Goal: Transaction & Acquisition: Purchase product/service

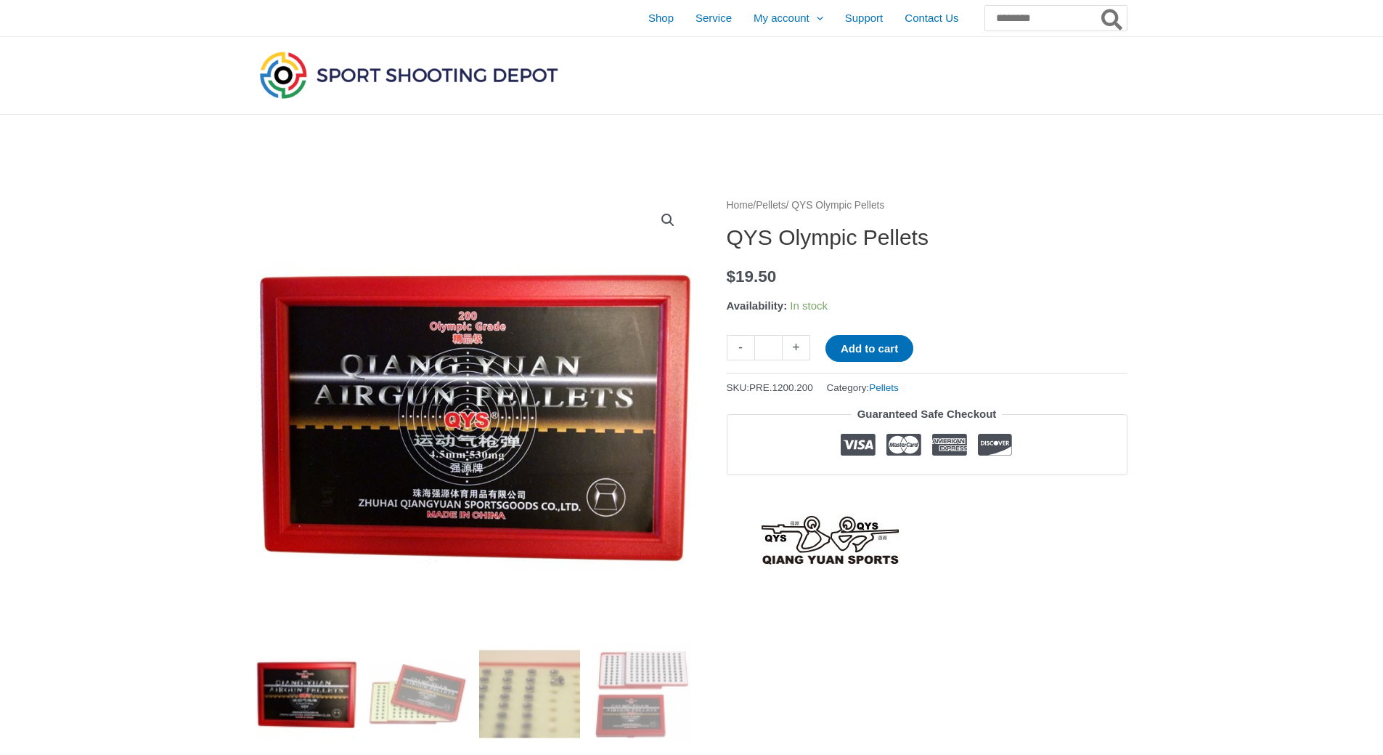
click at [800, 347] on link "+" at bounding box center [797, 347] width 28 height 25
type input "*"
click at [884, 349] on button "Add to cart" at bounding box center [870, 348] width 88 height 27
click at [976, 348] on link "View cart" at bounding box center [956, 347] width 53 height 25
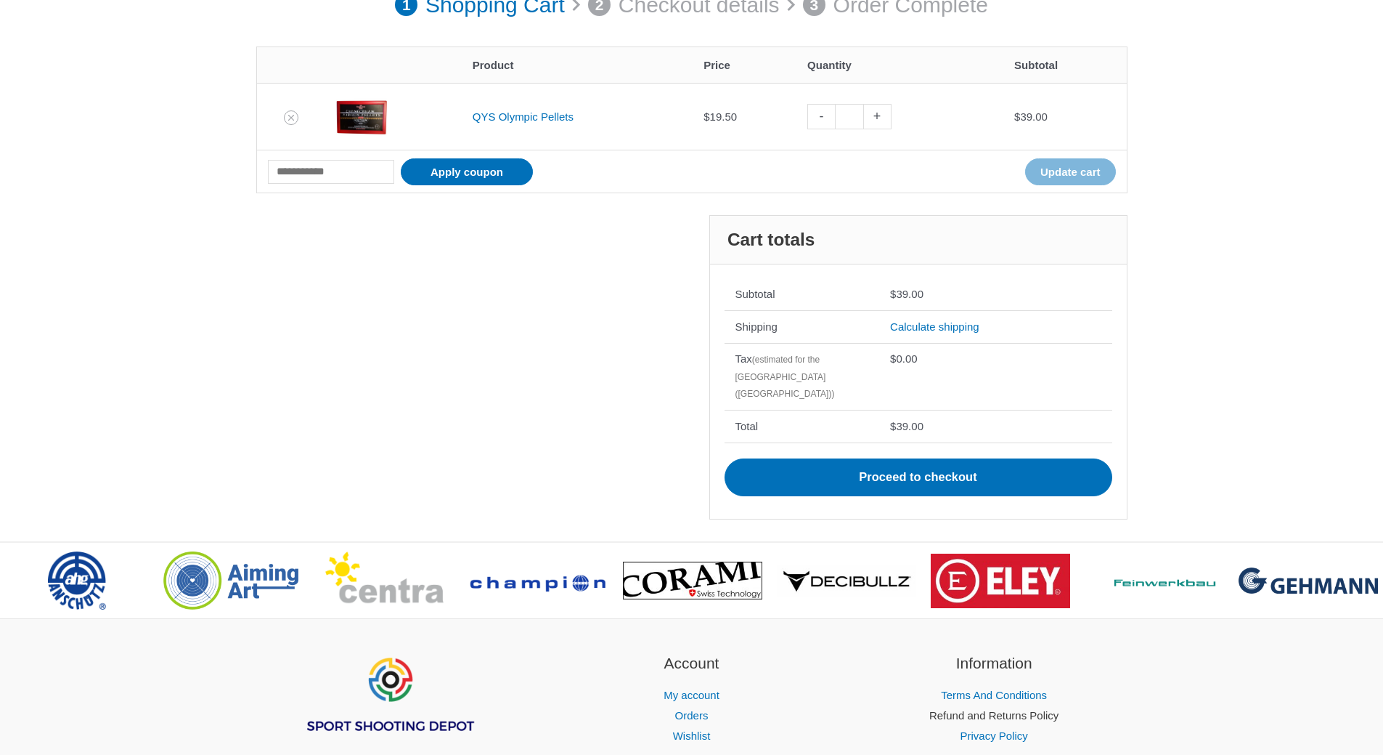
scroll to position [129, 0]
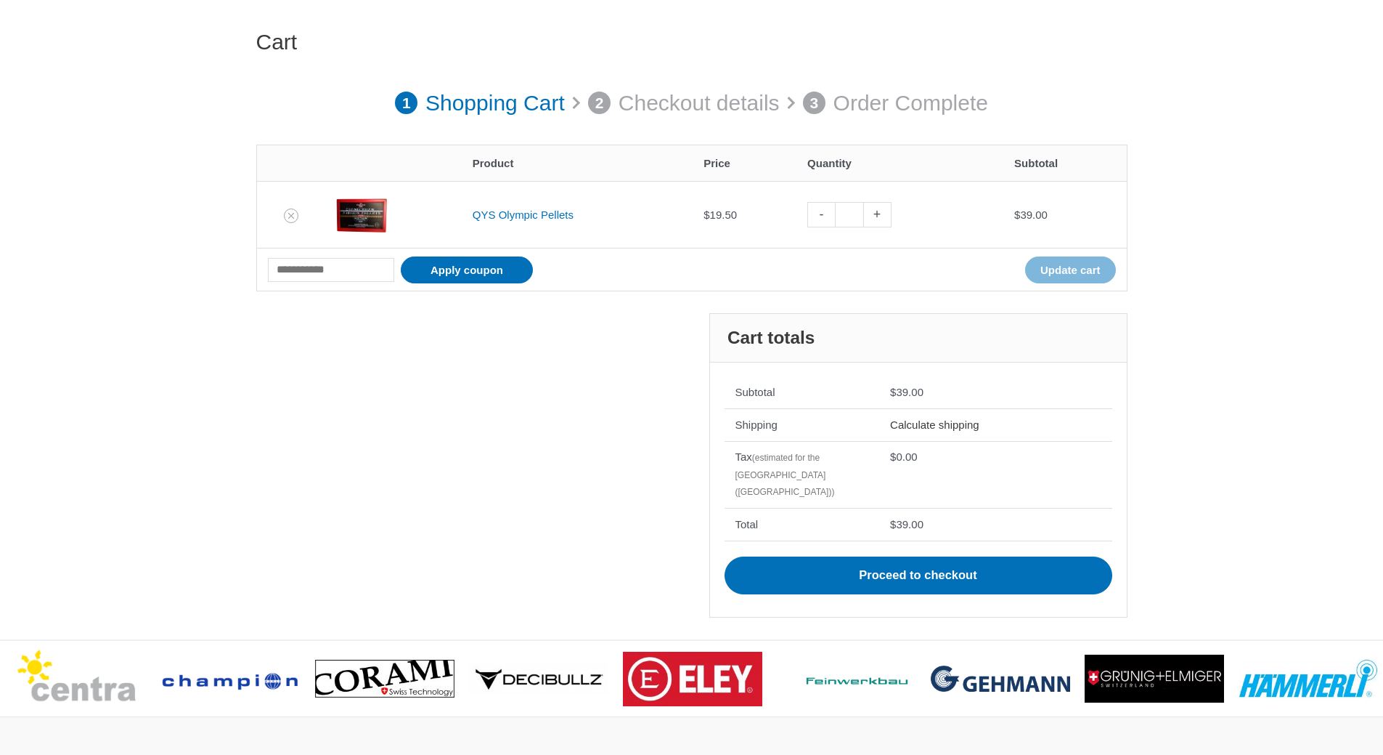
click at [914, 422] on link "Calculate shipping" at bounding box center [934, 424] width 89 height 12
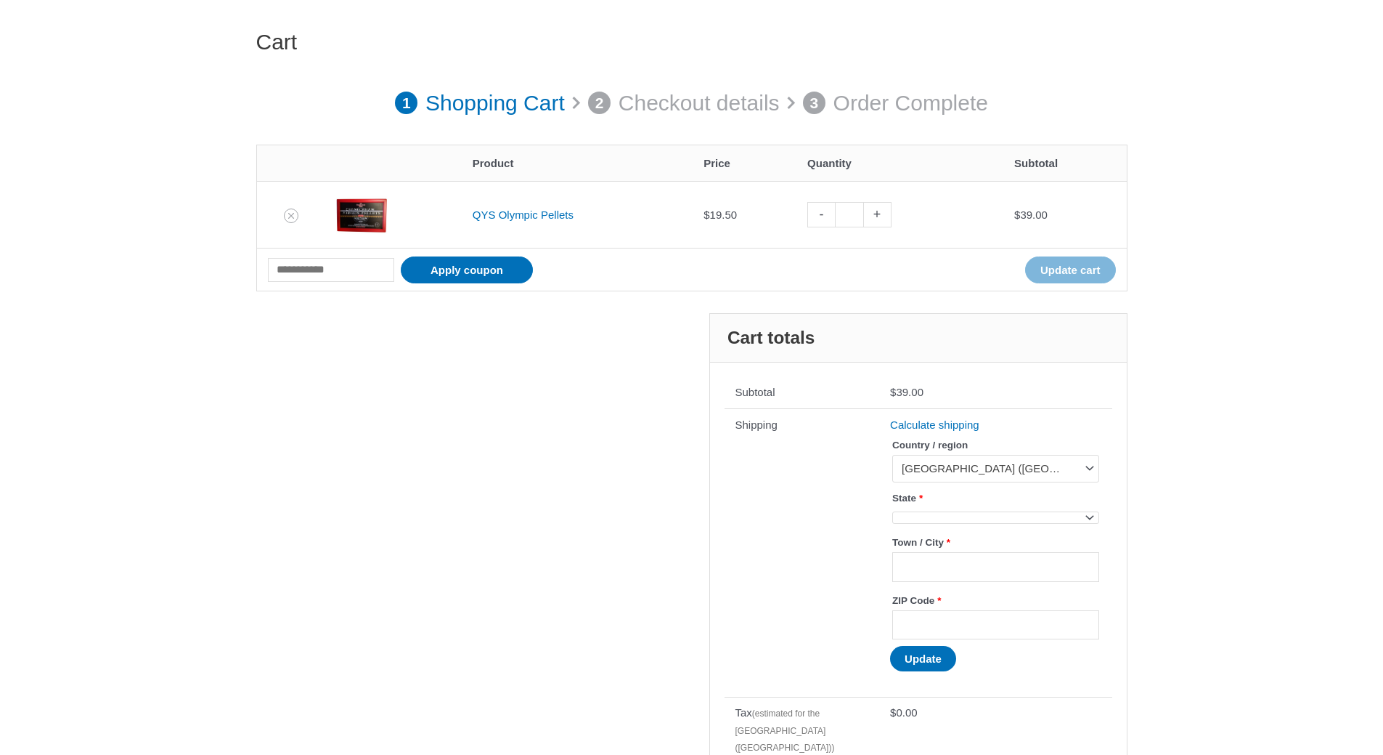
click at [1092, 522] on body "Skip to content Shop Service My account Menu Toggle Orders Wishlist Support Con…" at bounding box center [691, 557] width 1383 height 1373
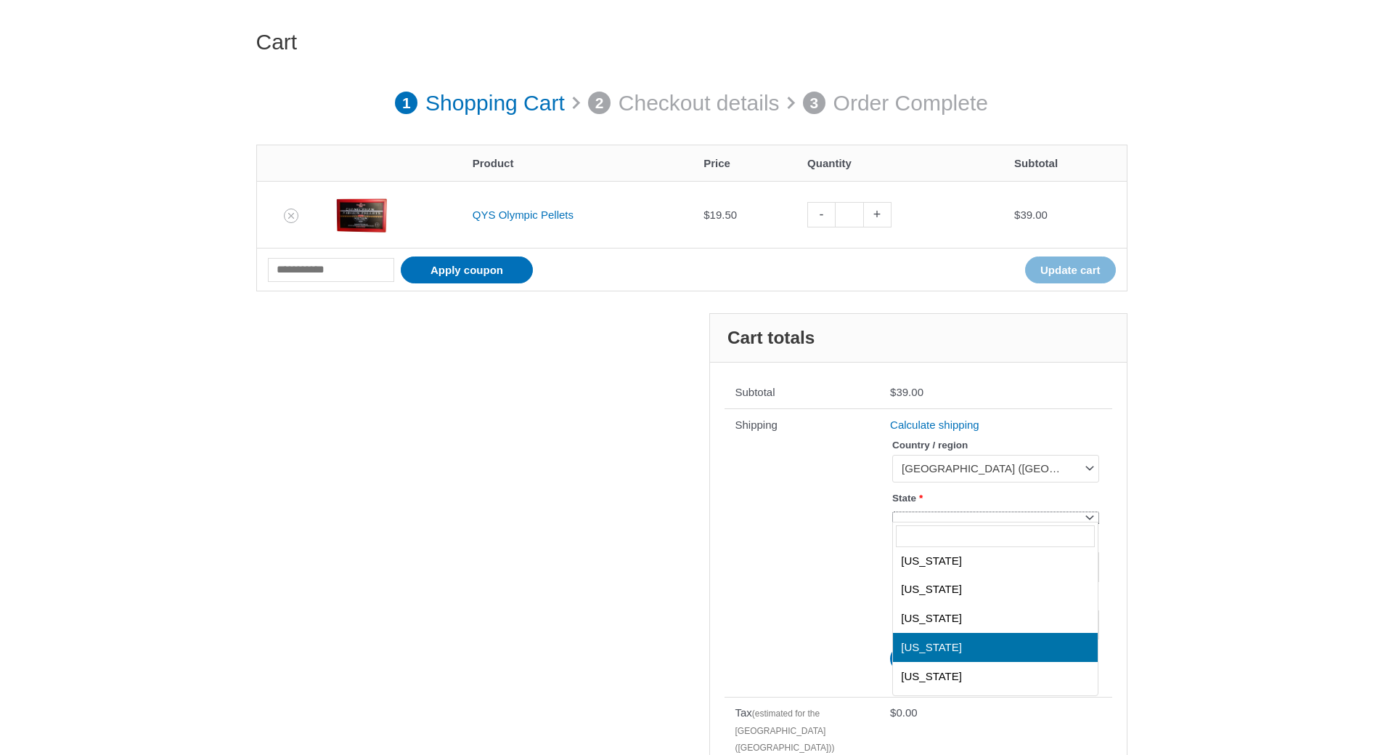
select select "**"
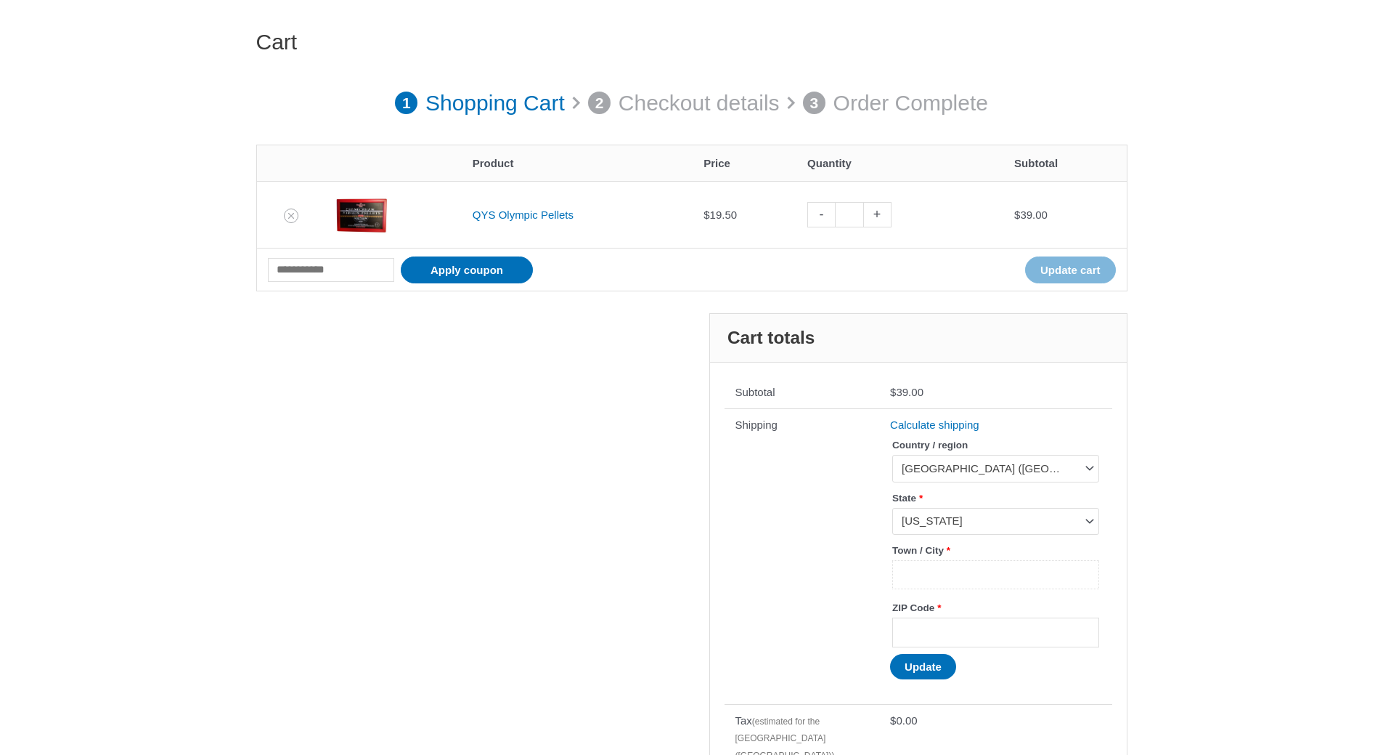
click at [987, 574] on input "Town / City *" at bounding box center [996, 575] width 206 height 30
type input "**********"
type input "*****"
click at [929, 672] on button "Update" at bounding box center [923, 666] width 66 height 25
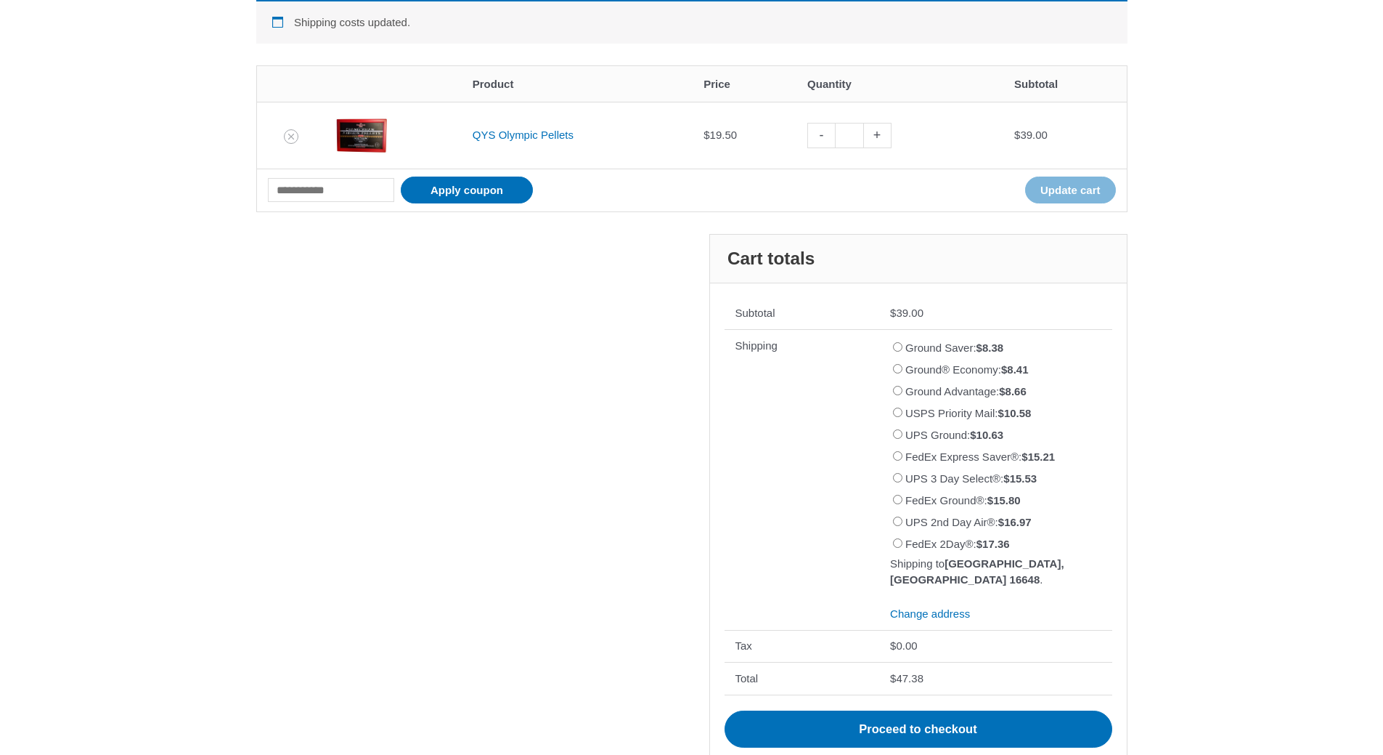
scroll to position [341, 0]
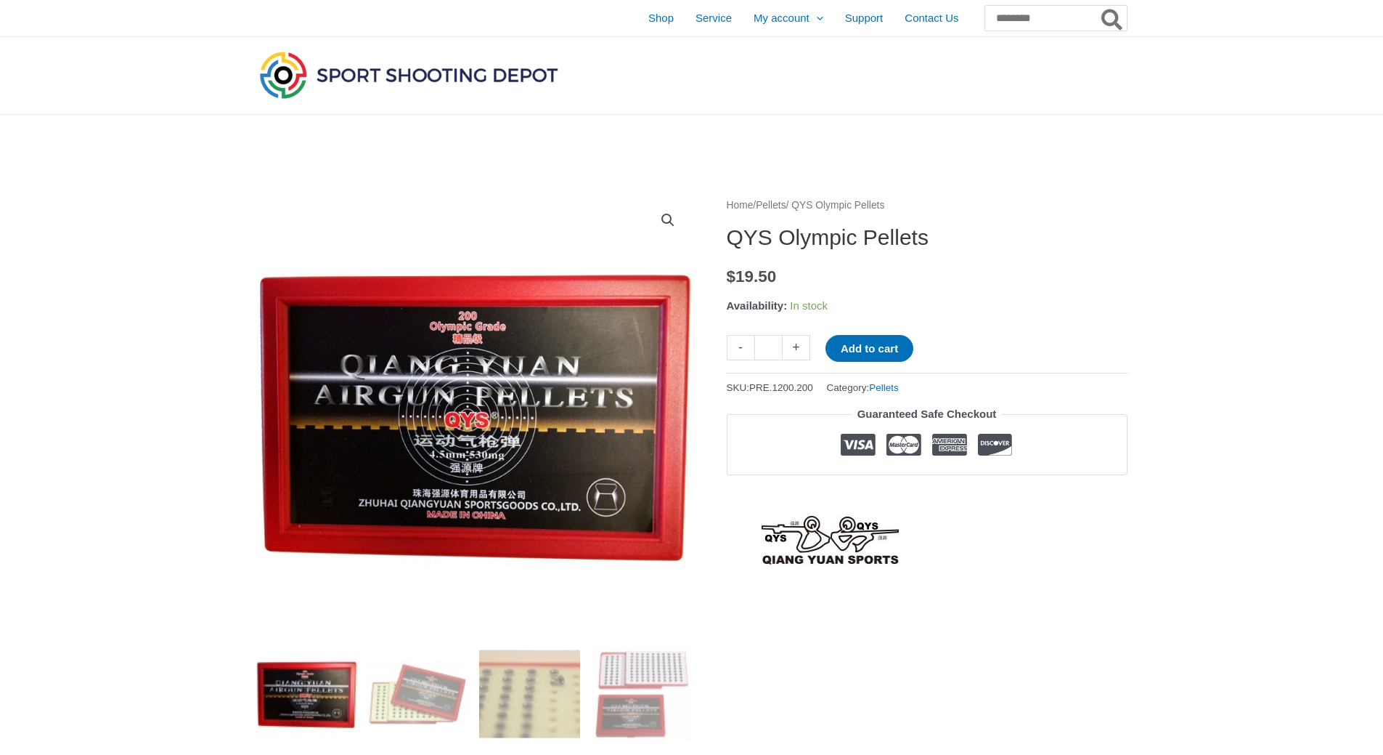
click at [793, 349] on link "+" at bounding box center [797, 347] width 28 height 25
type input "*"
click at [855, 351] on button "Add to cart" at bounding box center [870, 348] width 88 height 27
click at [968, 348] on link "View cart" at bounding box center [956, 347] width 53 height 25
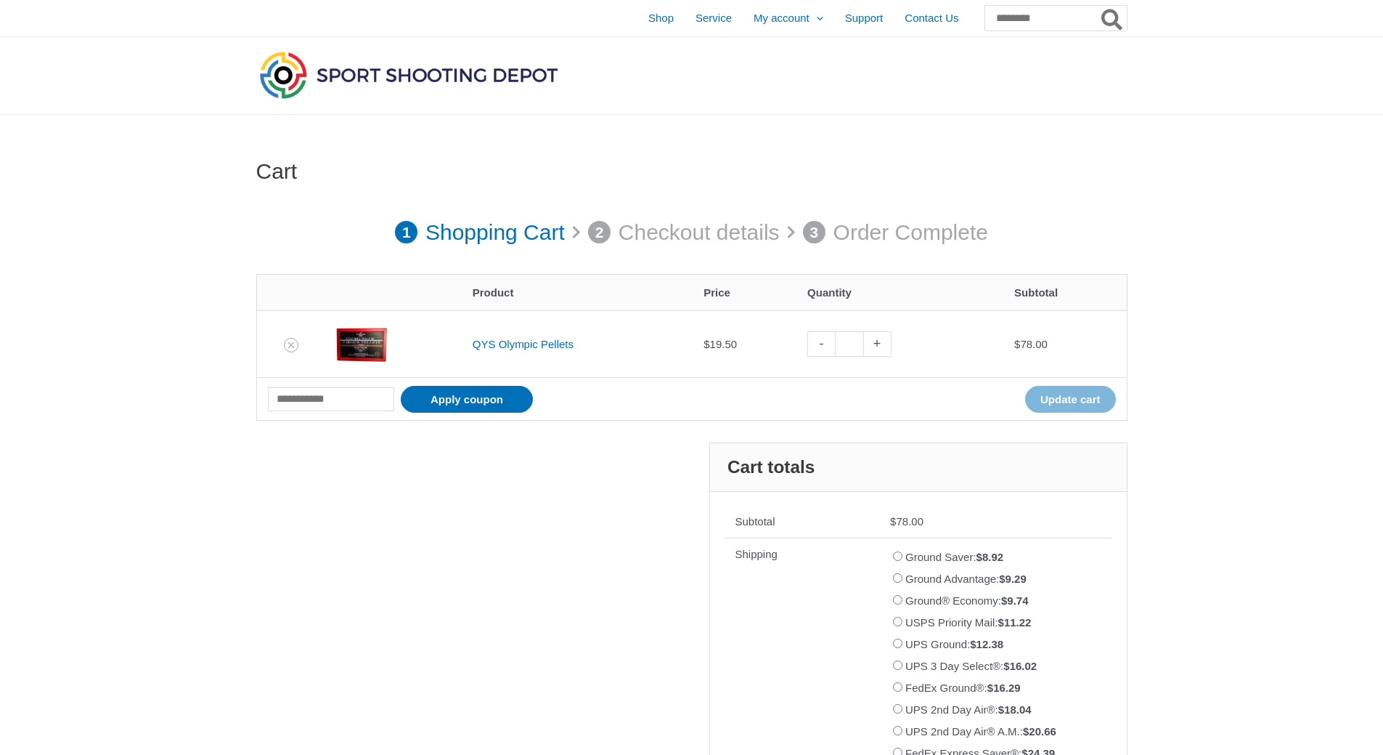
click at [821, 345] on link "-" at bounding box center [822, 343] width 28 height 25
type input "*"
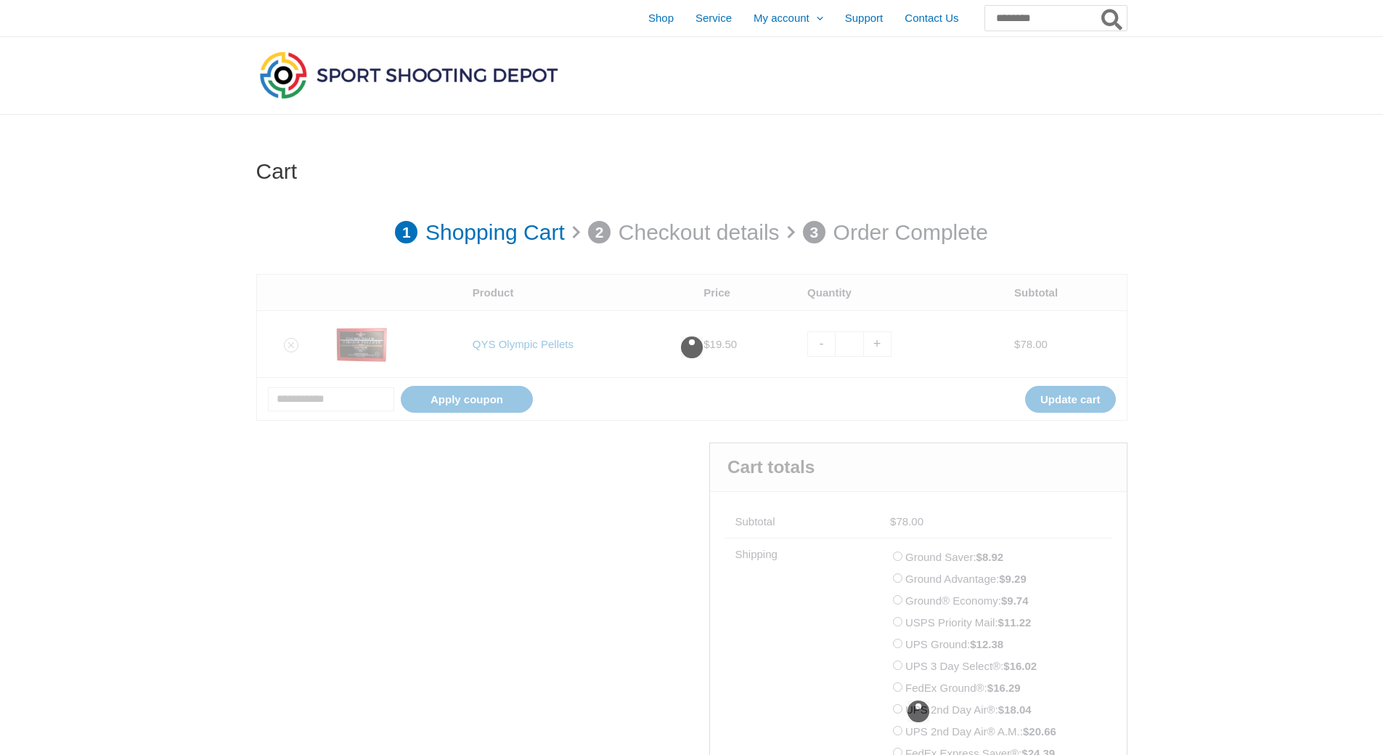
click at [821, 345] on div at bounding box center [691, 347] width 871 height 147
click at [1052, 407] on div at bounding box center [691, 347] width 871 height 147
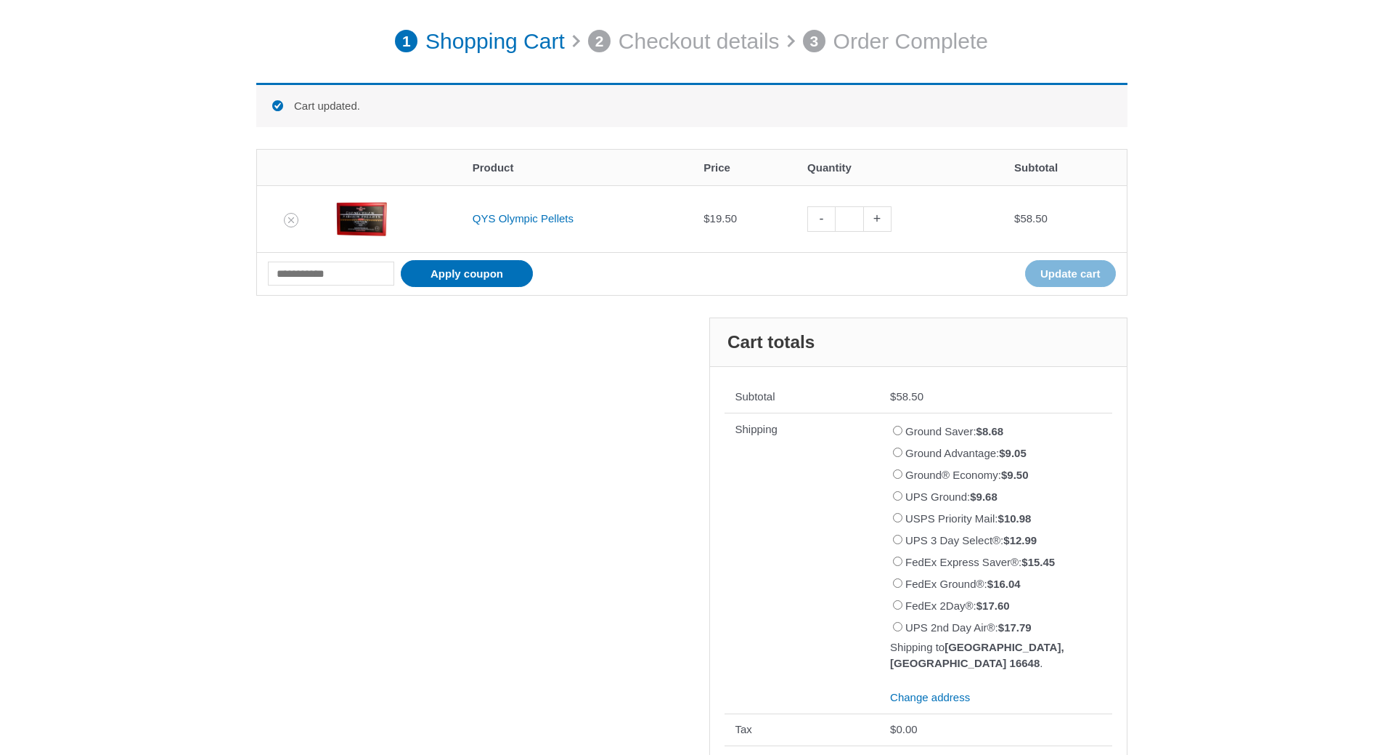
scroll to position [201, 0]
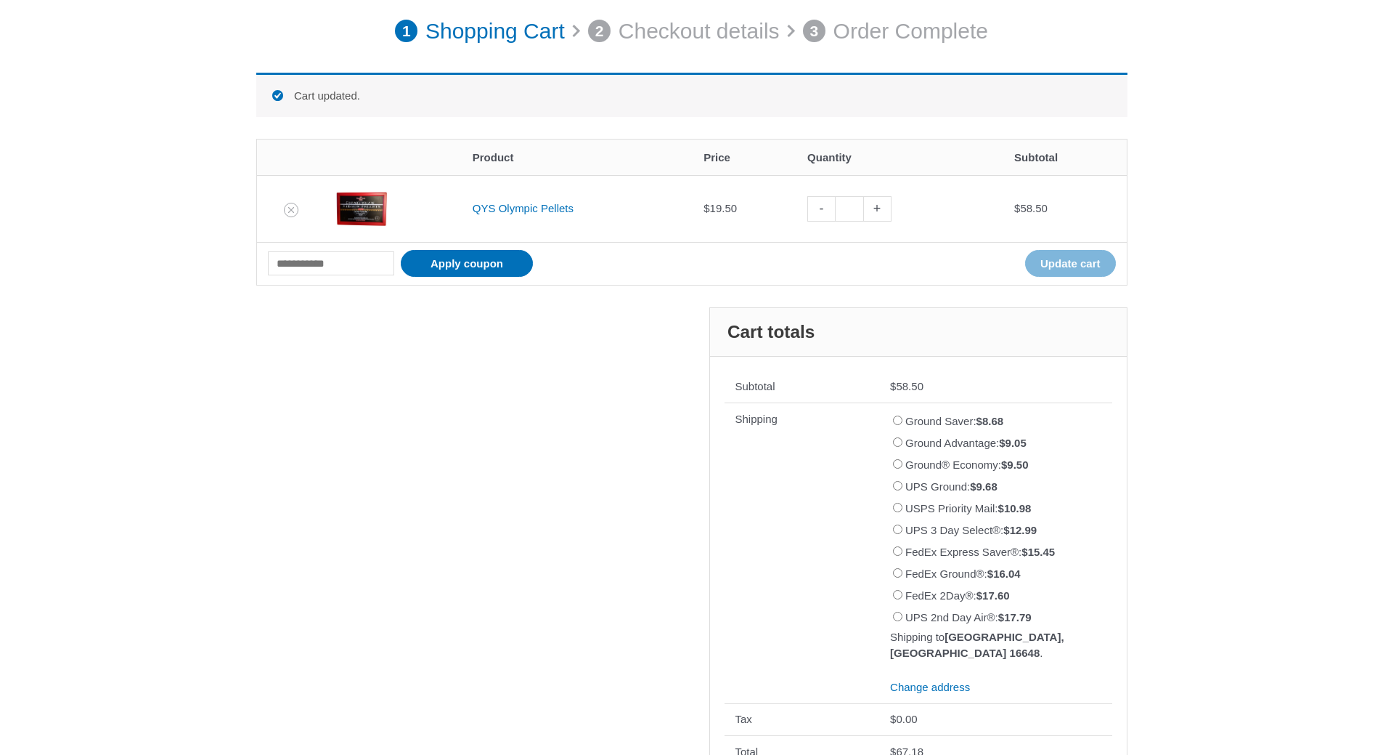
click at [819, 210] on link "-" at bounding box center [822, 208] width 28 height 25
type input "*"
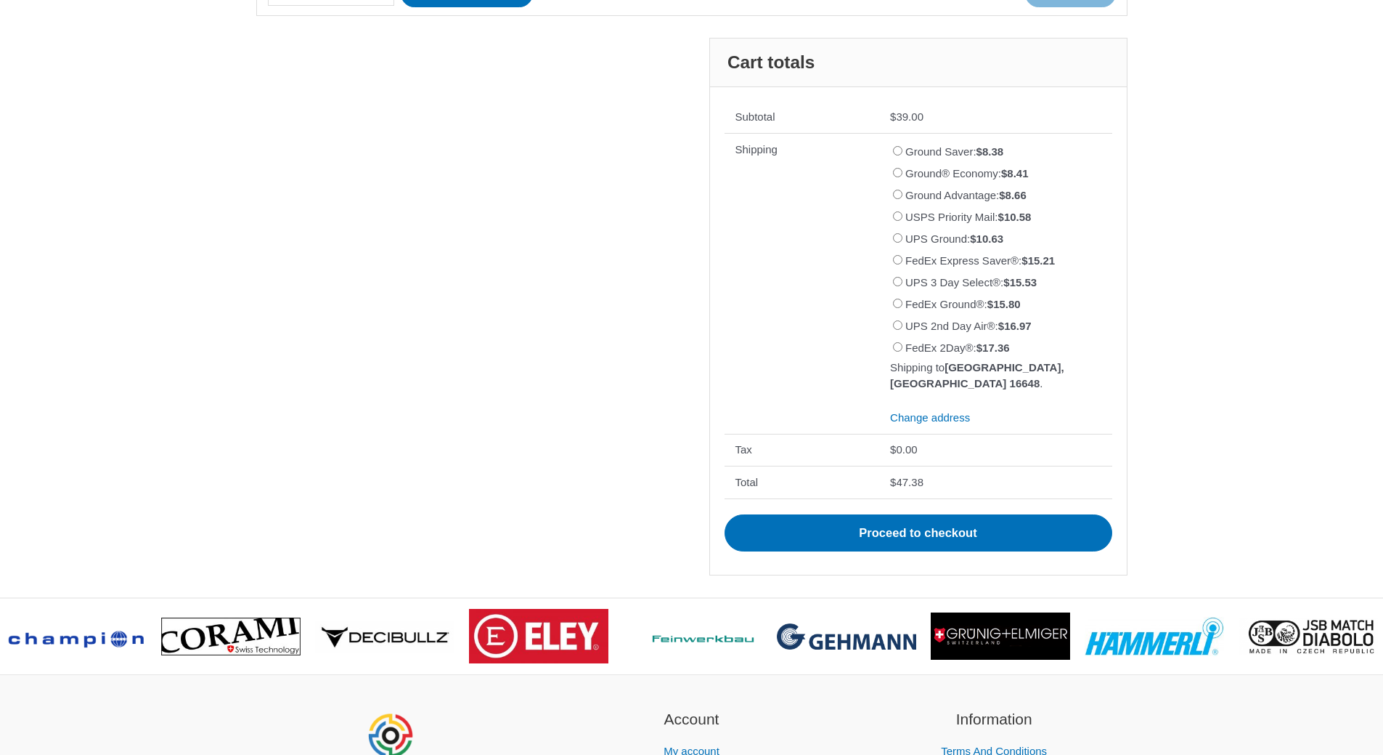
scroll to position [492, 0]
